Goal: Task Accomplishment & Management: Use online tool/utility

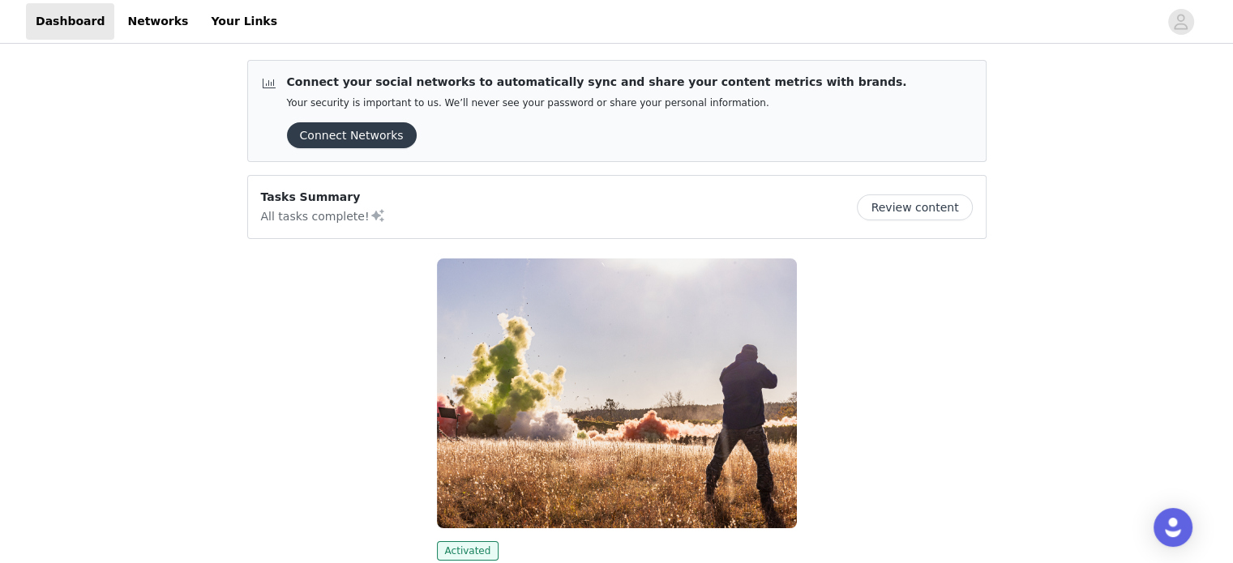
scroll to position [246, 0]
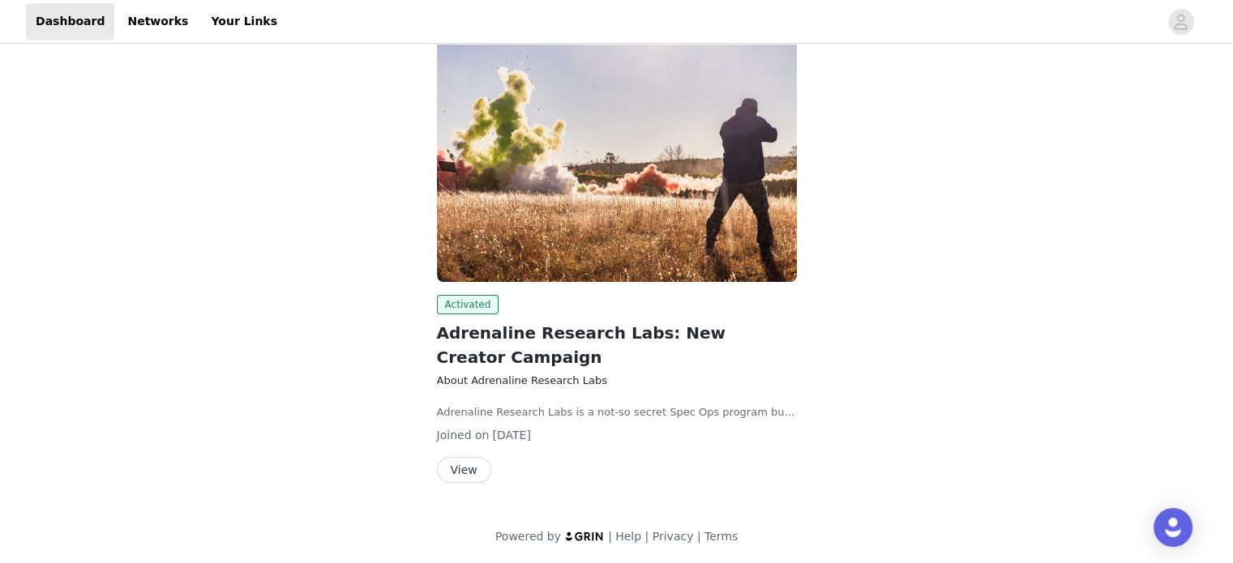
click at [446, 466] on button "View" at bounding box center [464, 470] width 54 height 26
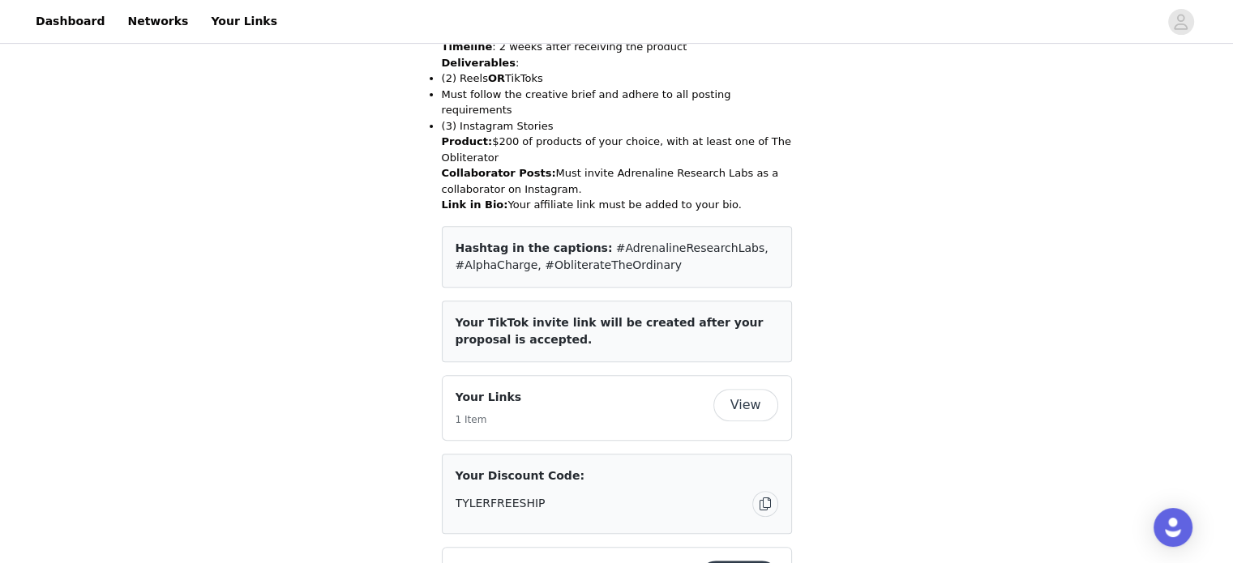
scroll to position [610, 0]
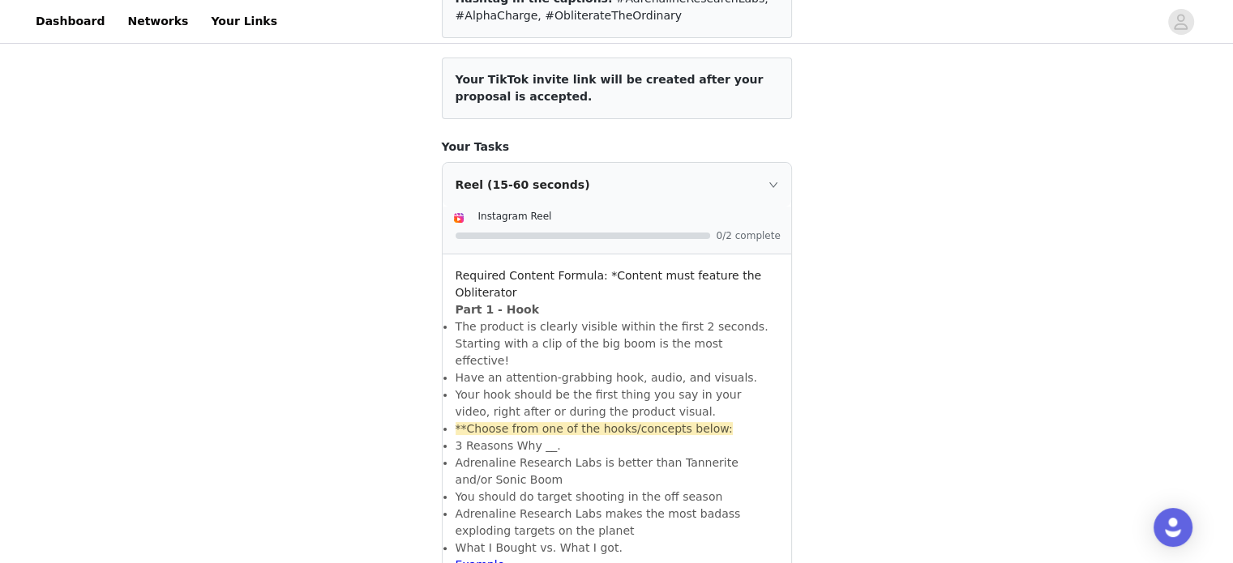
scroll to position [225, 0]
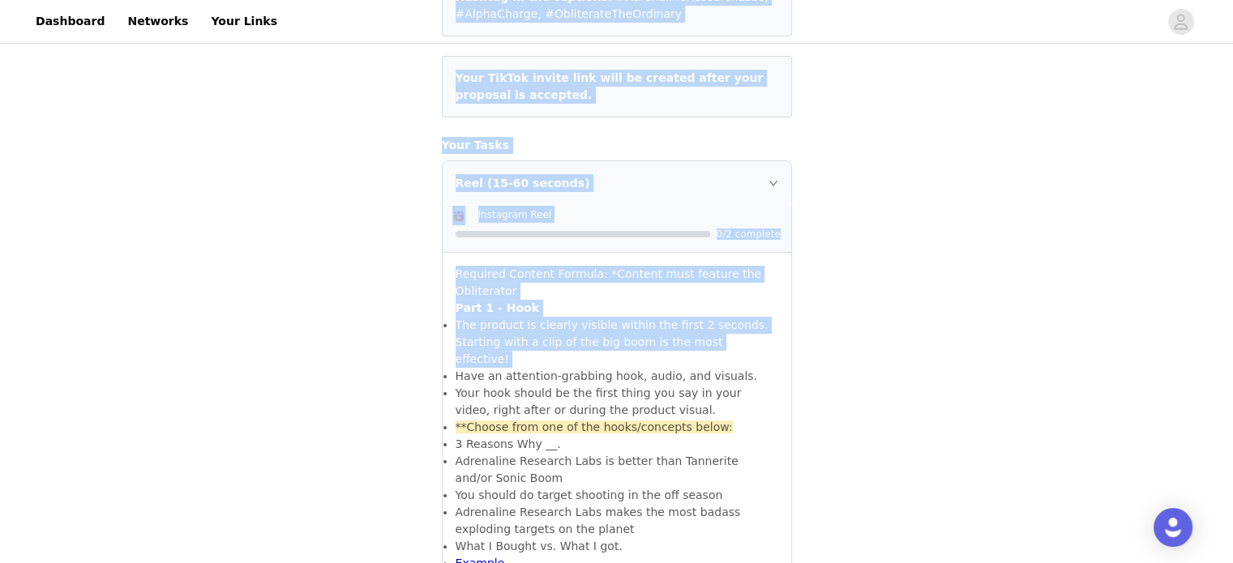
drag, startPoint x: 859, startPoint y: 349, endPoint x: 1014, endPoint y: -98, distance: 473.5
click at [1014, 0] on html "Dashboard Networks Your Links Task Requirements Back Choose 2 of the options be…" at bounding box center [616, 56] width 1233 height 563
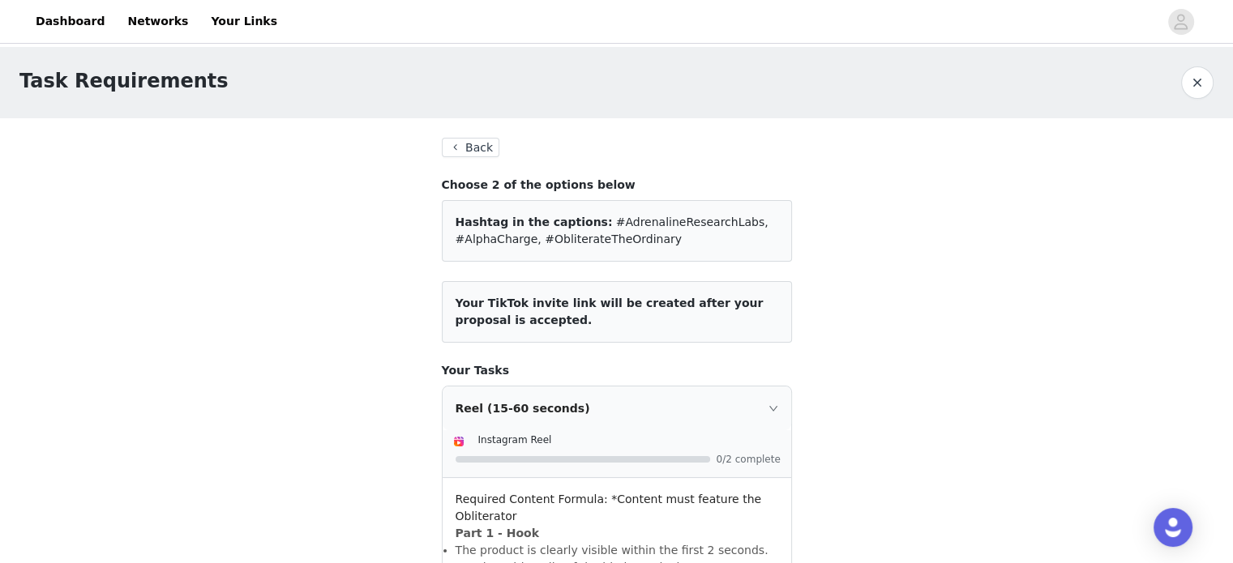
click at [457, 138] on button "Back" at bounding box center [471, 147] width 58 height 19
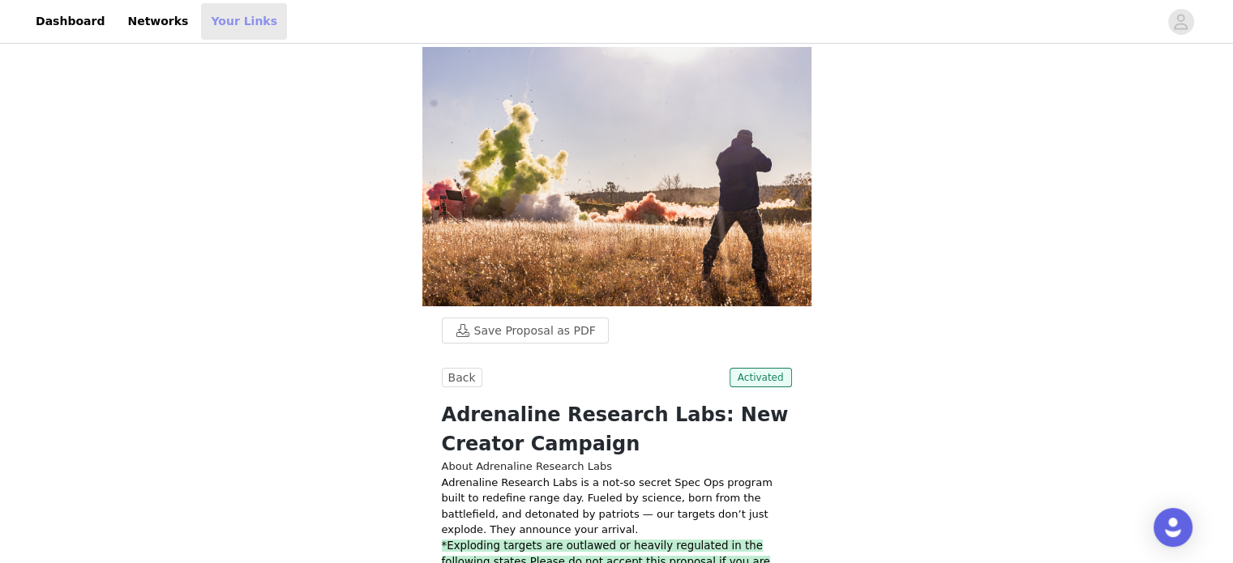
click at [220, 28] on link "Your Links" at bounding box center [244, 21] width 86 height 36
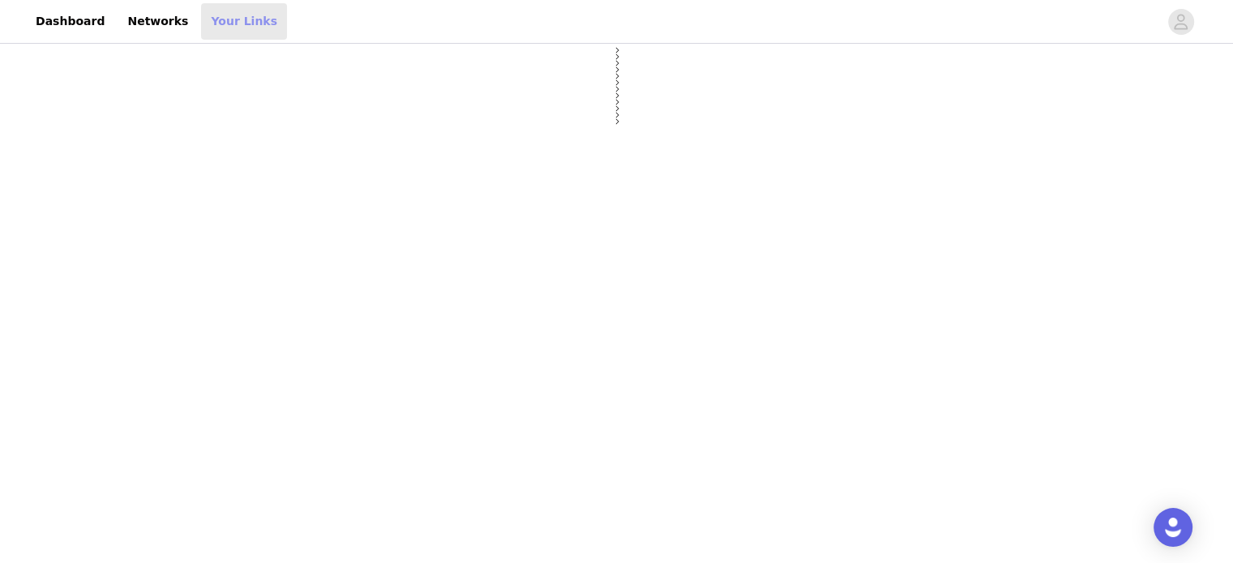
select select "12"
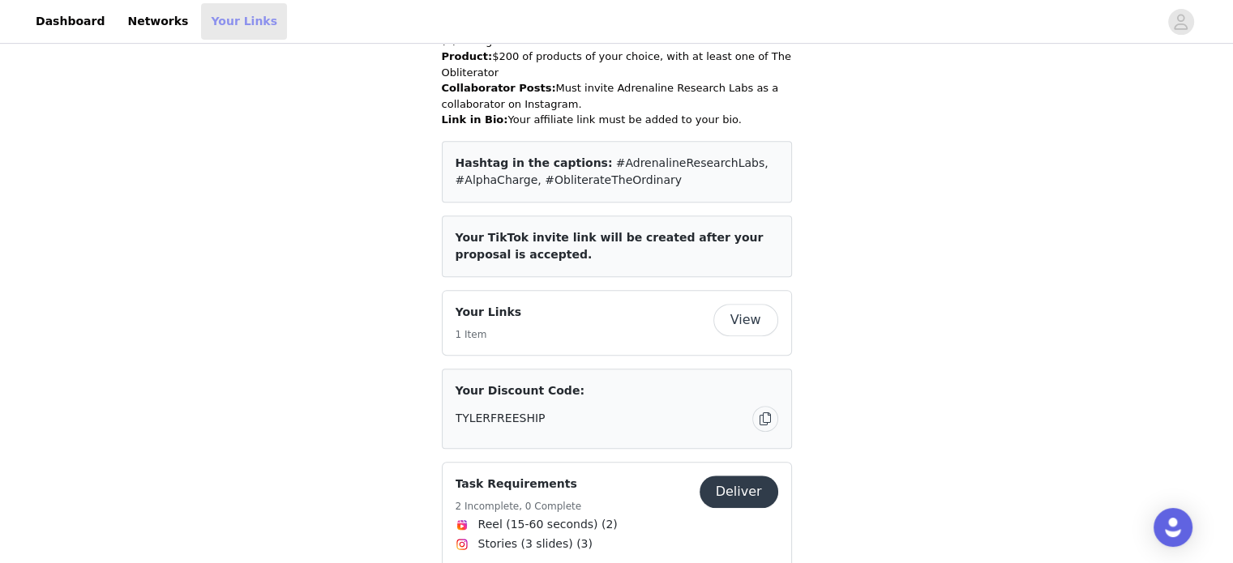
scroll to position [691, 0]
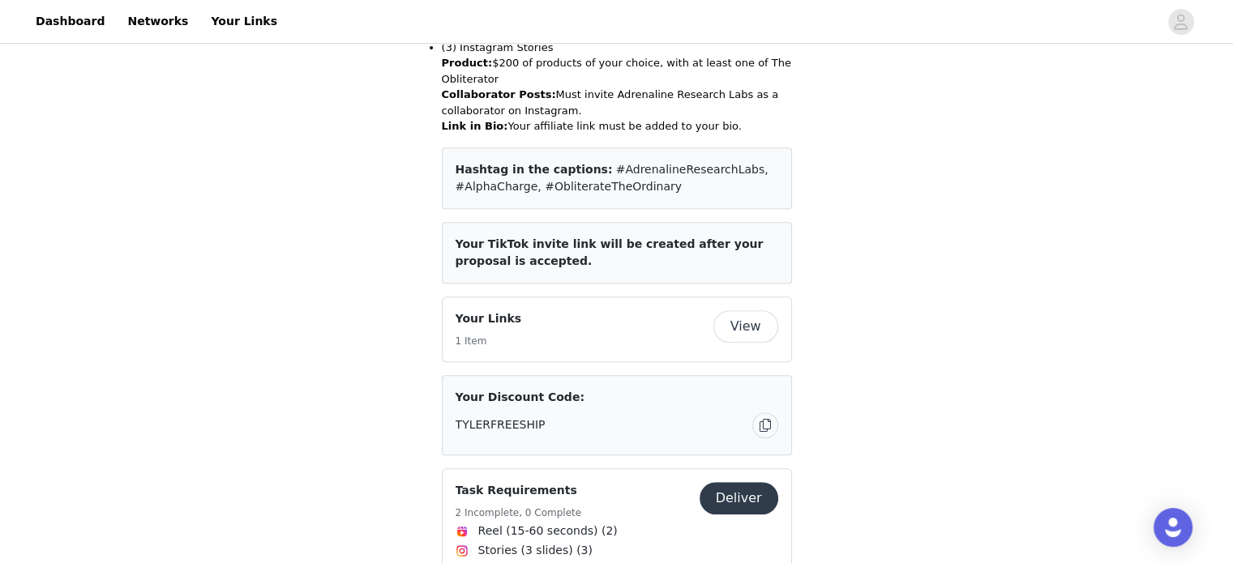
click at [747, 482] on button "Deliver" at bounding box center [739, 498] width 79 height 32
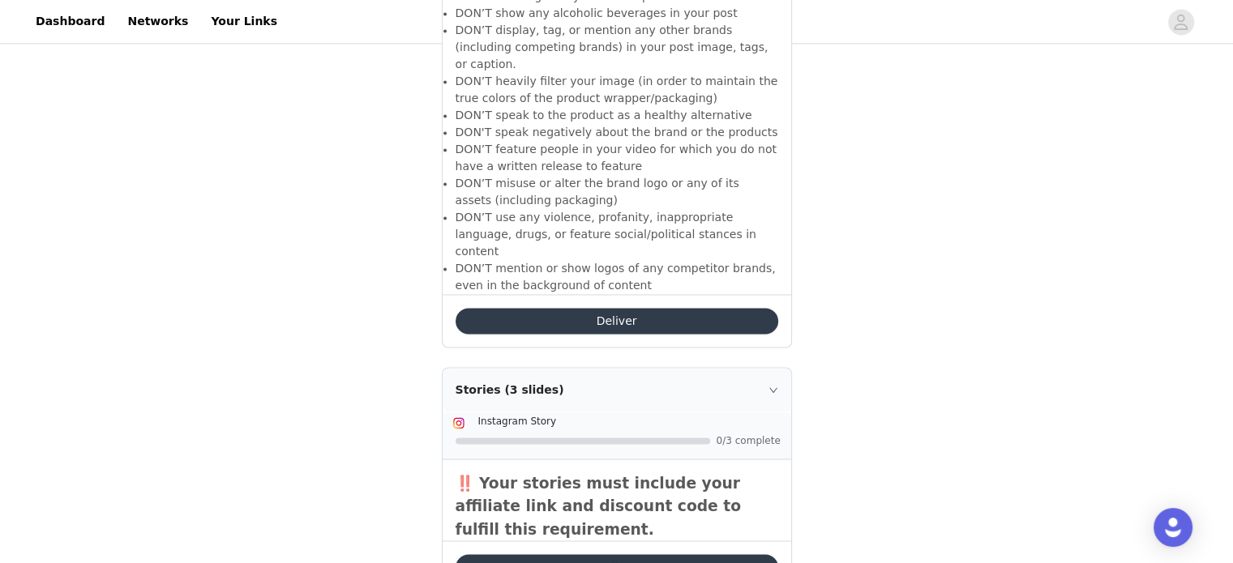
scroll to position [2583, 0]
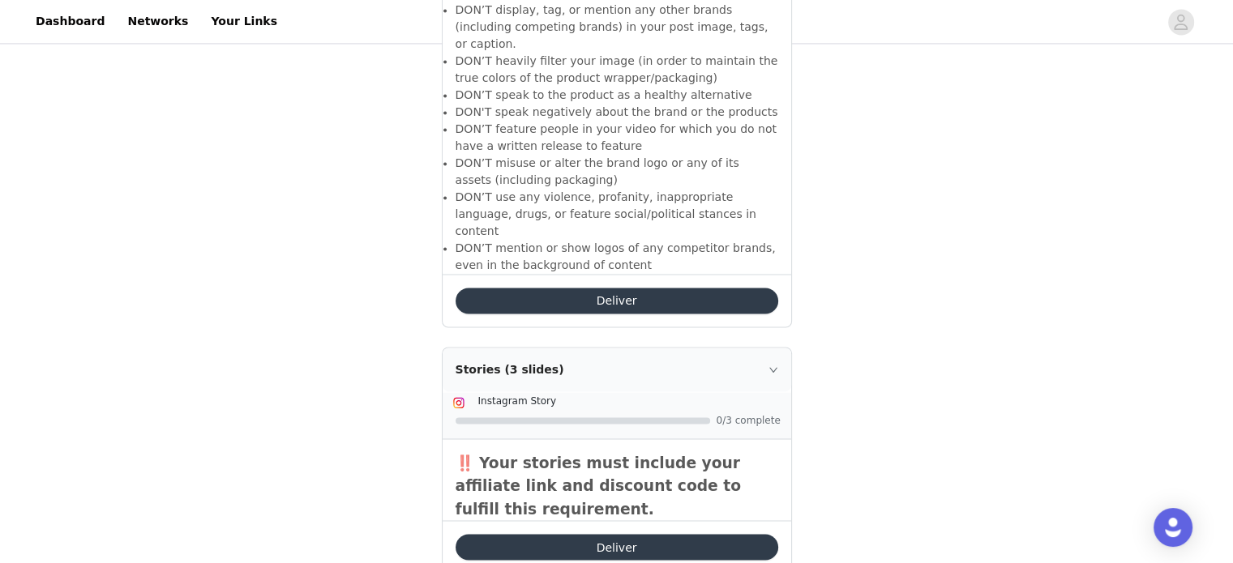
click at [589, 288] on button "Deliver" at bounding box center [617, 301] width 323 height 26
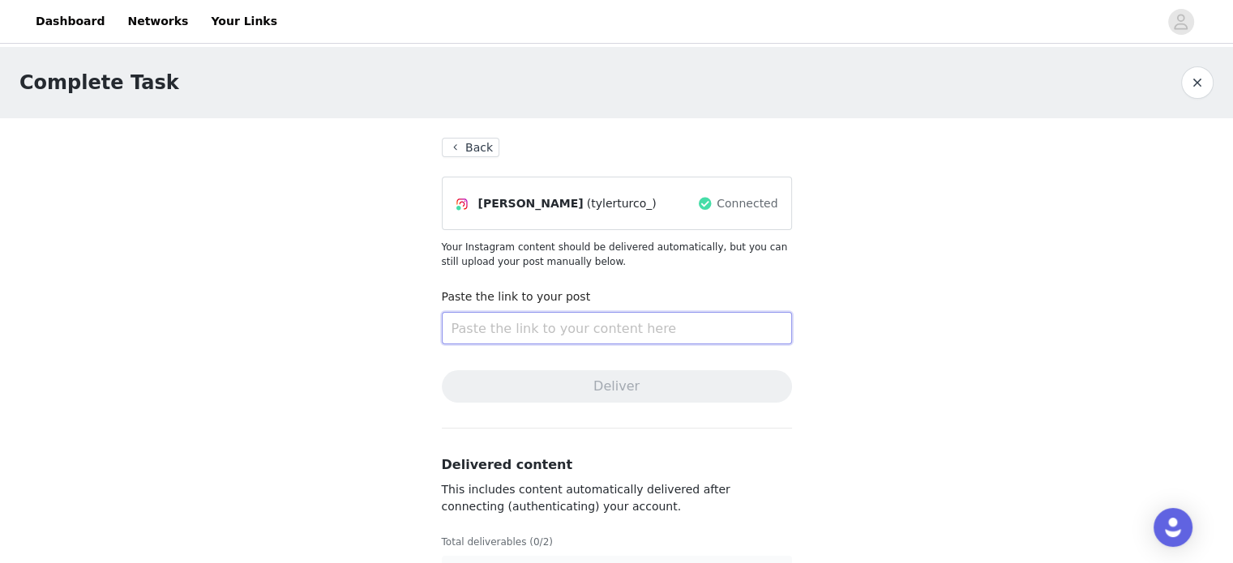
paste input "[URL][DOMAIN_NAME]"
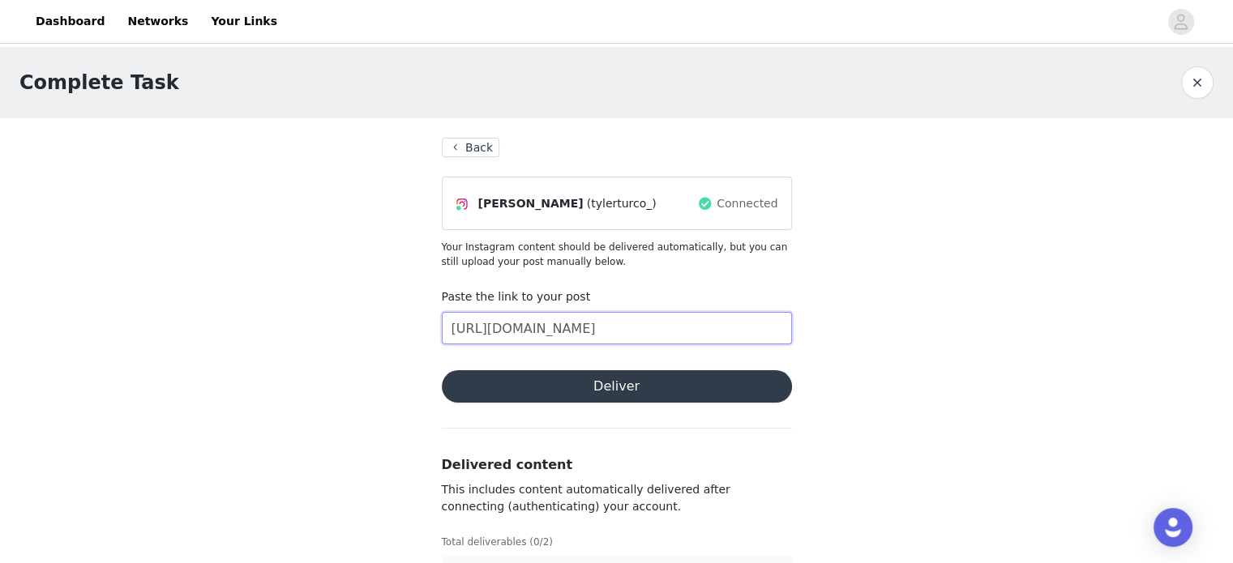
type input "[URL][DOMAIN_NAME]"
click at [626, 387] on button "Deliver" at bounding box center [617, 386] width 350 height 32
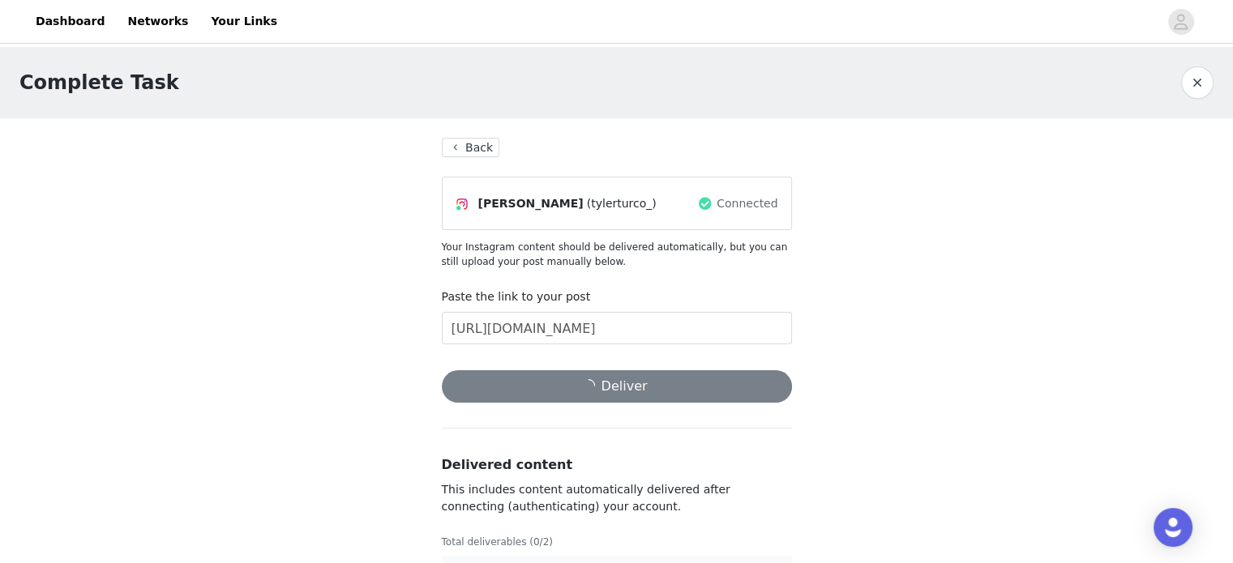
scroll to position [52, 0]
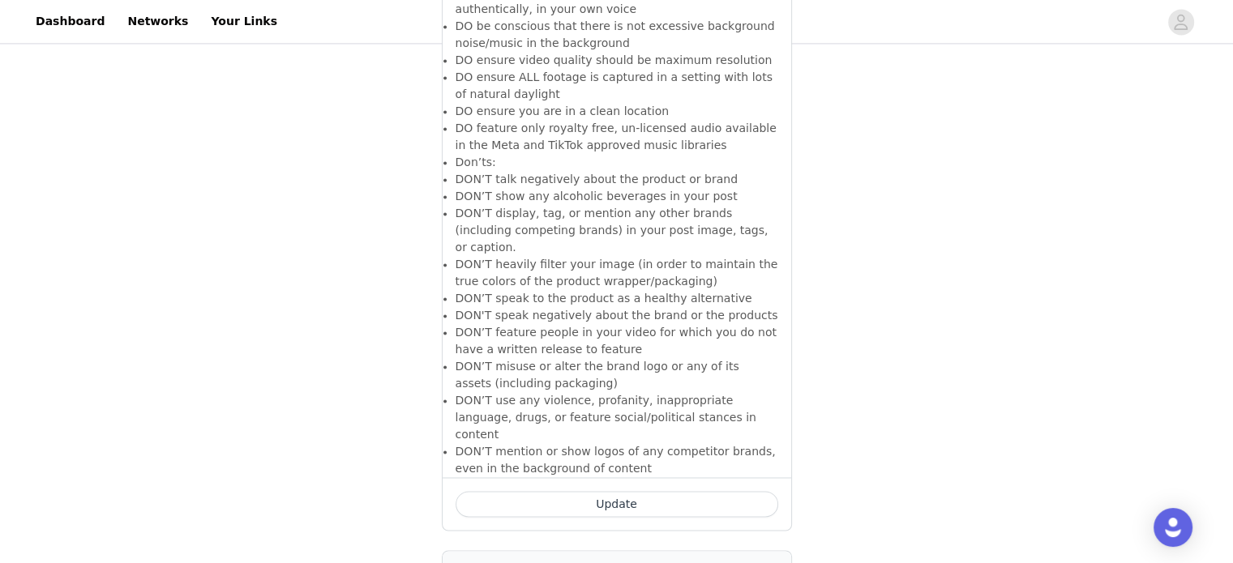
scroll to position [2373, 0]
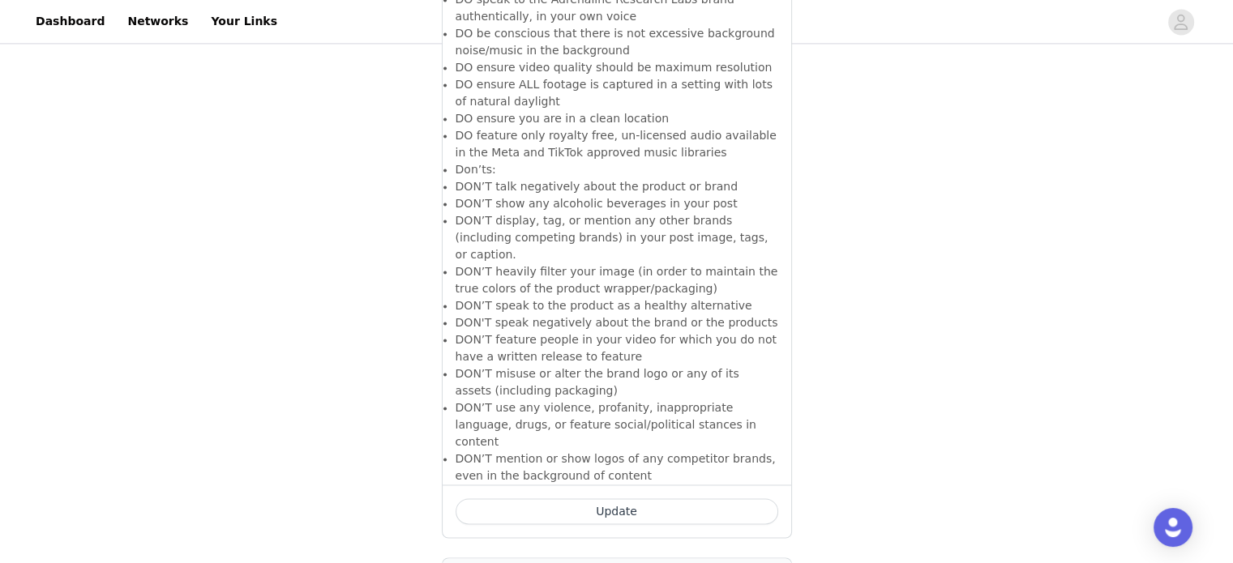
click at [611, 499] on button "Update" at bounding box center [617, 512] width 323 height 26
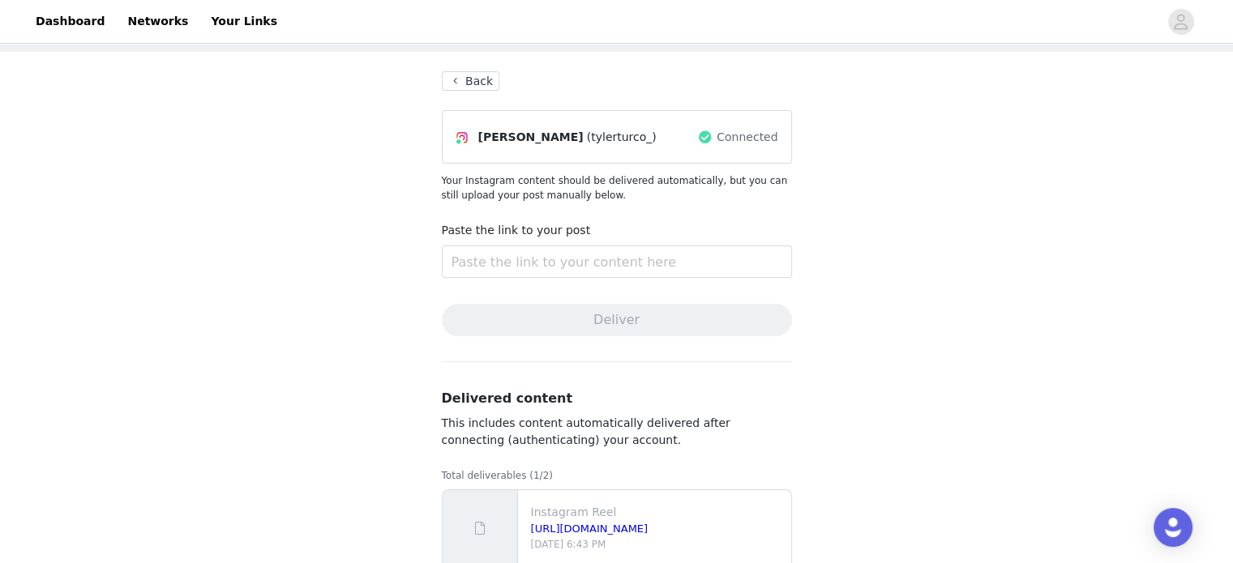
scroll to position [139, 0]
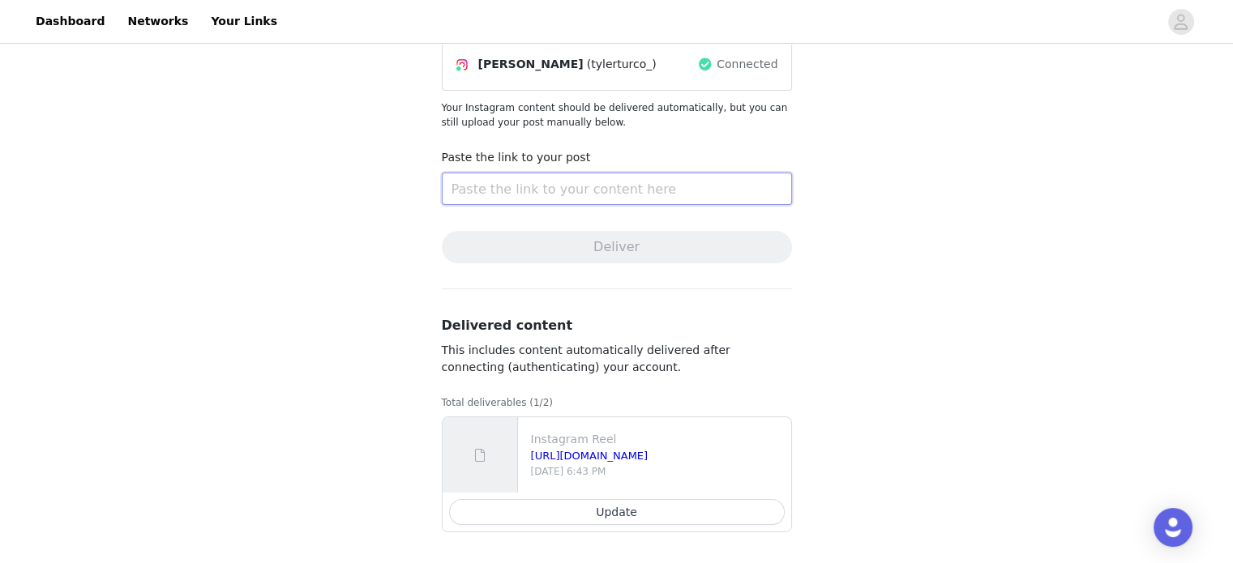
paste input "[URL][DOMAIN_NAME]"
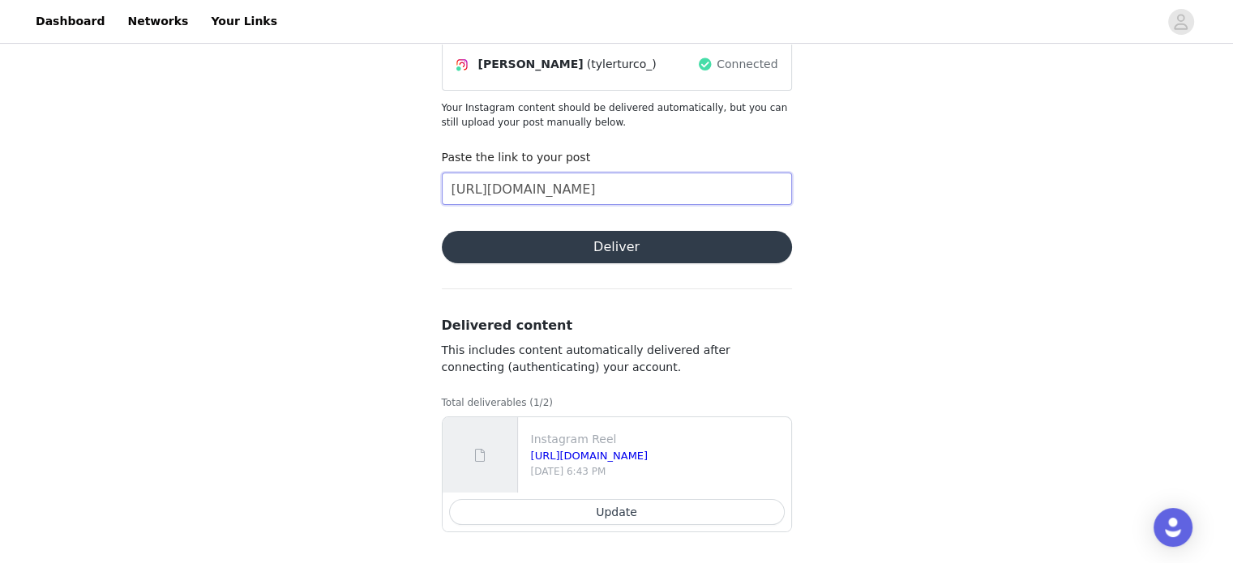
type input "[URL][DOMAIN_NAME]"
click at [580, 246] on button "Deliver" at bounding box center [617, 247] width 350 height 32
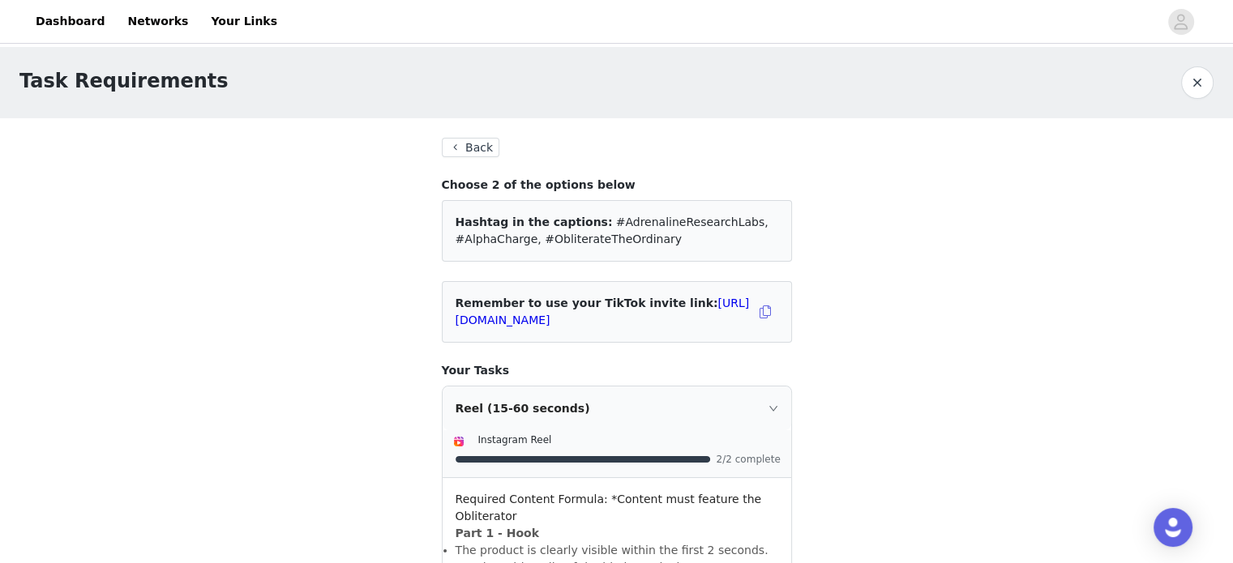
click at [469, 148] on button "Back" at bounding box center [471, 147] width 58 height 19
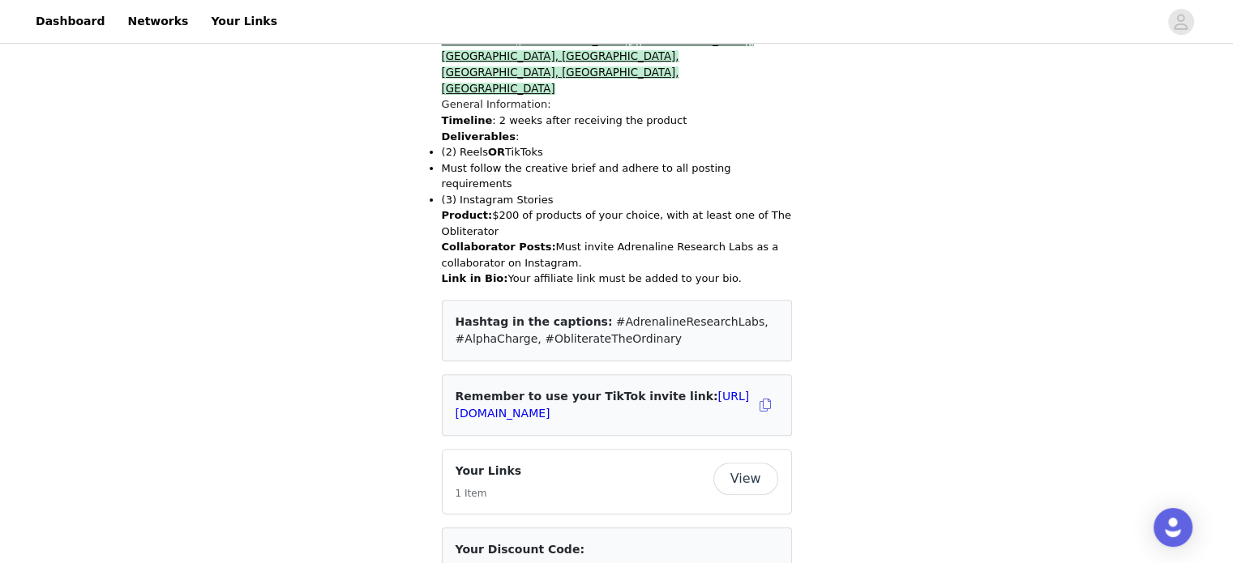
scroll to position [541, 0]
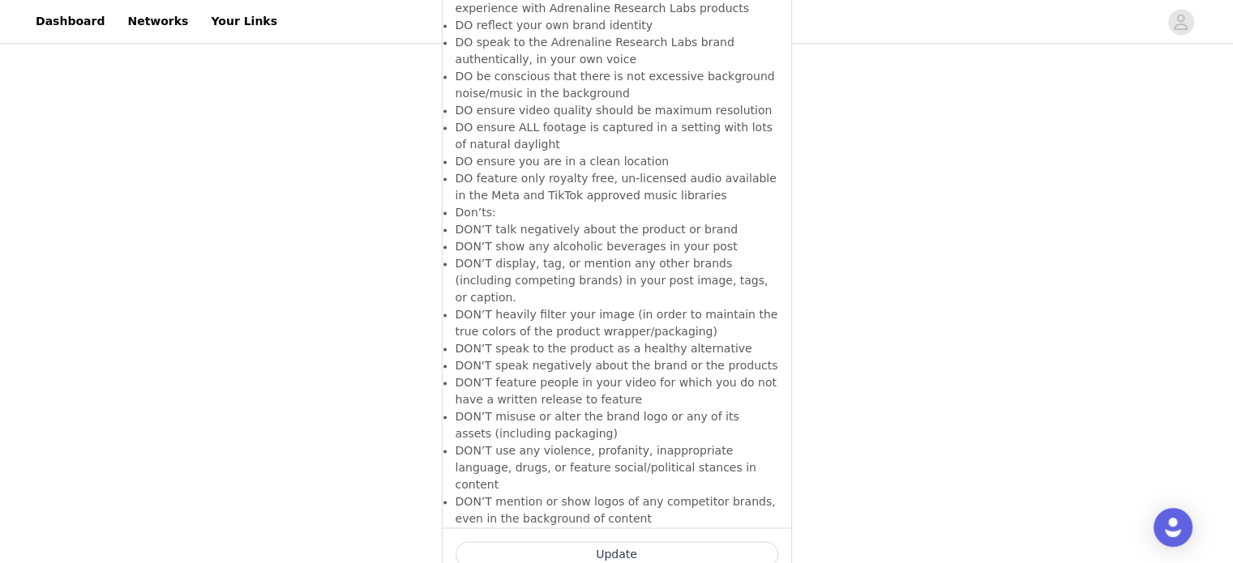
scroll to position [2583, 0]
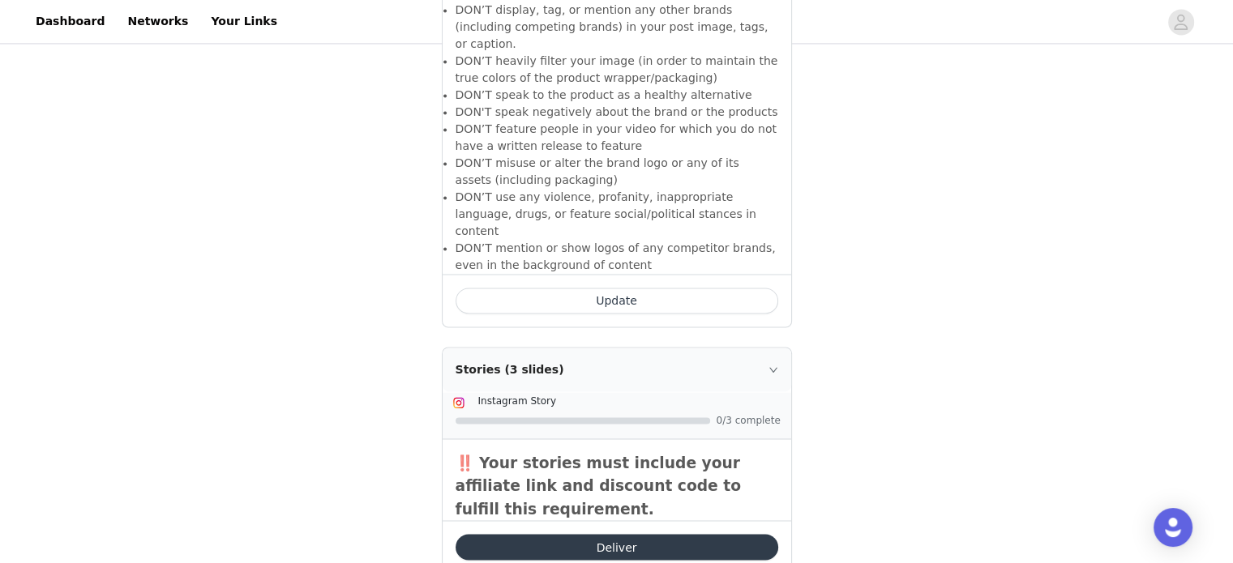
click at [613, 534] on button "Deliver" at bounding box center [617, 547] width 323 height 26
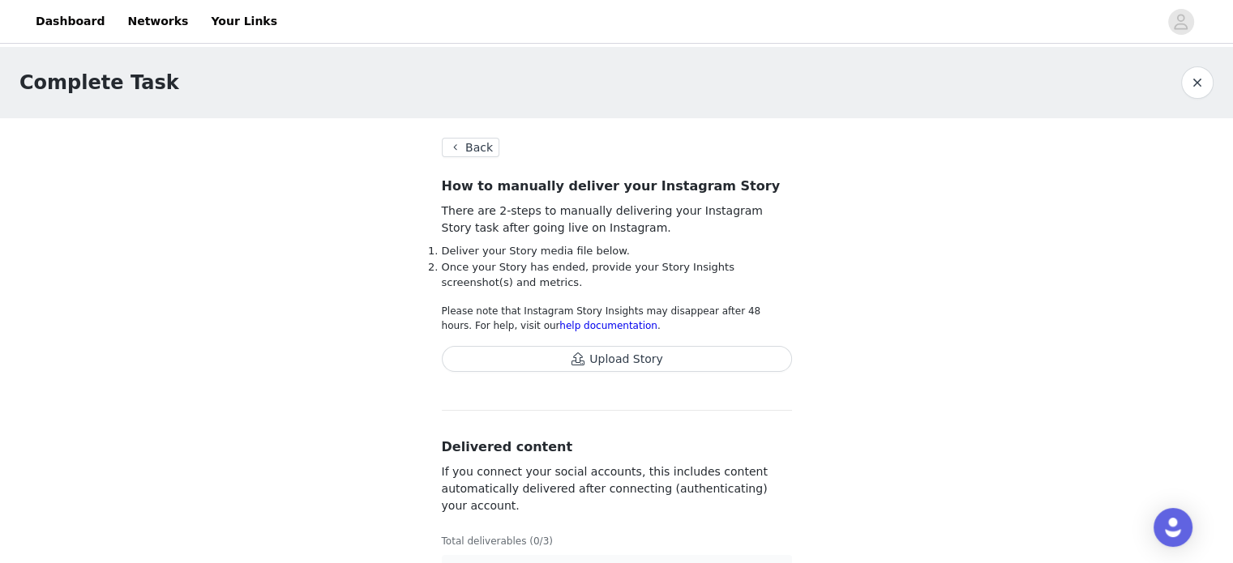
scroll to position [51, 0]
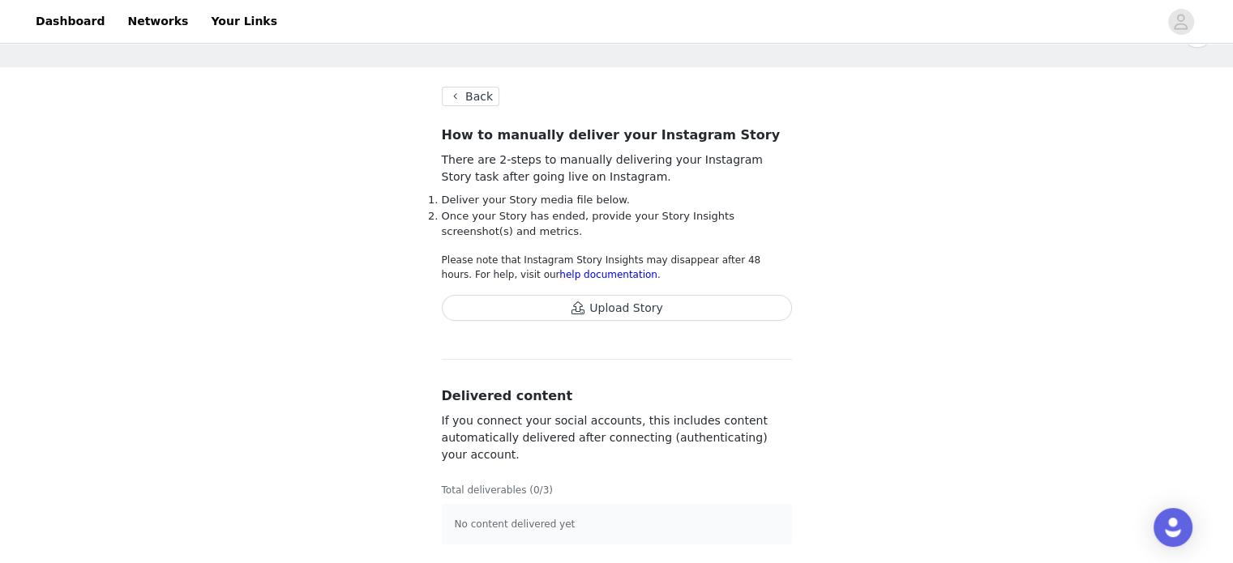
click at [524, 304] on button "Upload Story" at bounding box center [617, 308] width 350 height 26
click at [460, 96] on button "Back" at bounding box center [471, 96] width 58 height 19
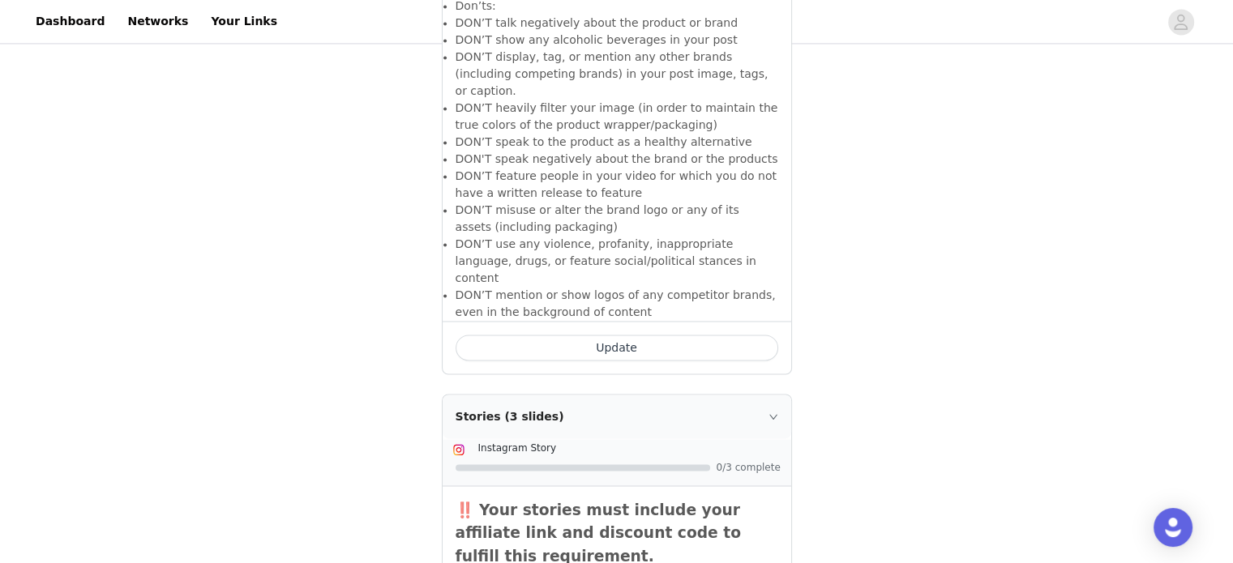
scroll to position [2583, 0]
